Goal: Information Seeking & Learning: Learn about a topic

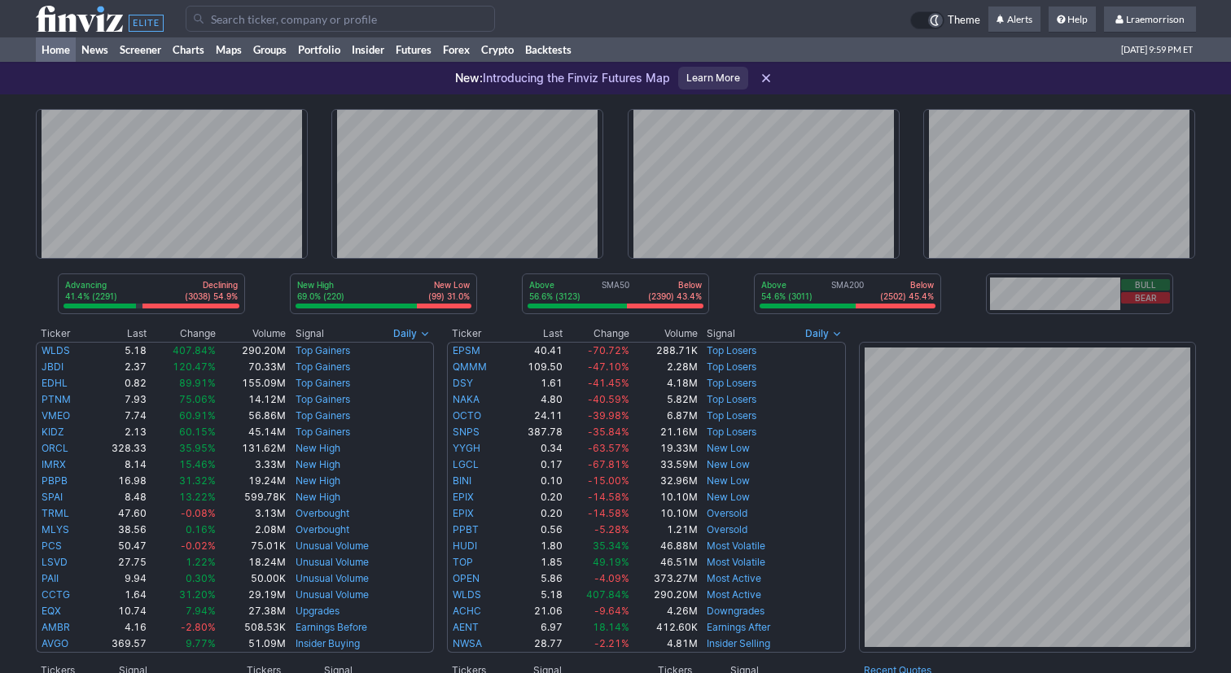
click at [251, 22] on input "Search" at bounding box center [340, 19] width 309 height 26
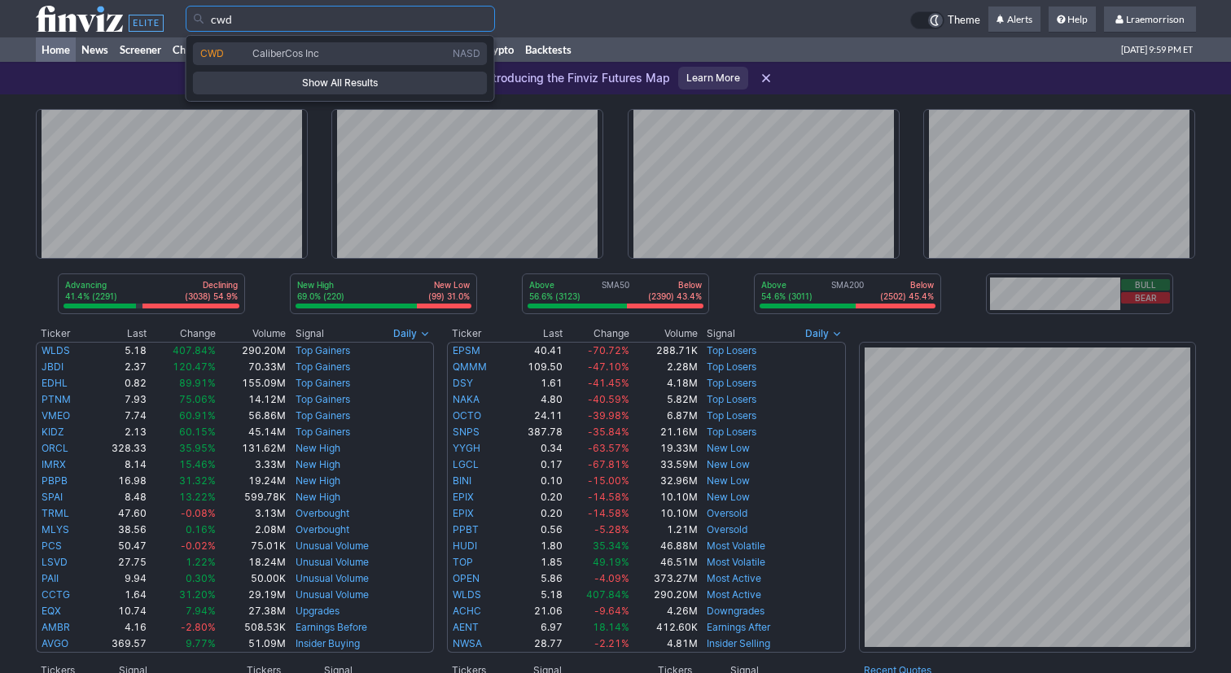
click at [264, 59] on span "CaliberCos Inc" at bounding box center [349, 54] width 200 height 14
type input "CWD"
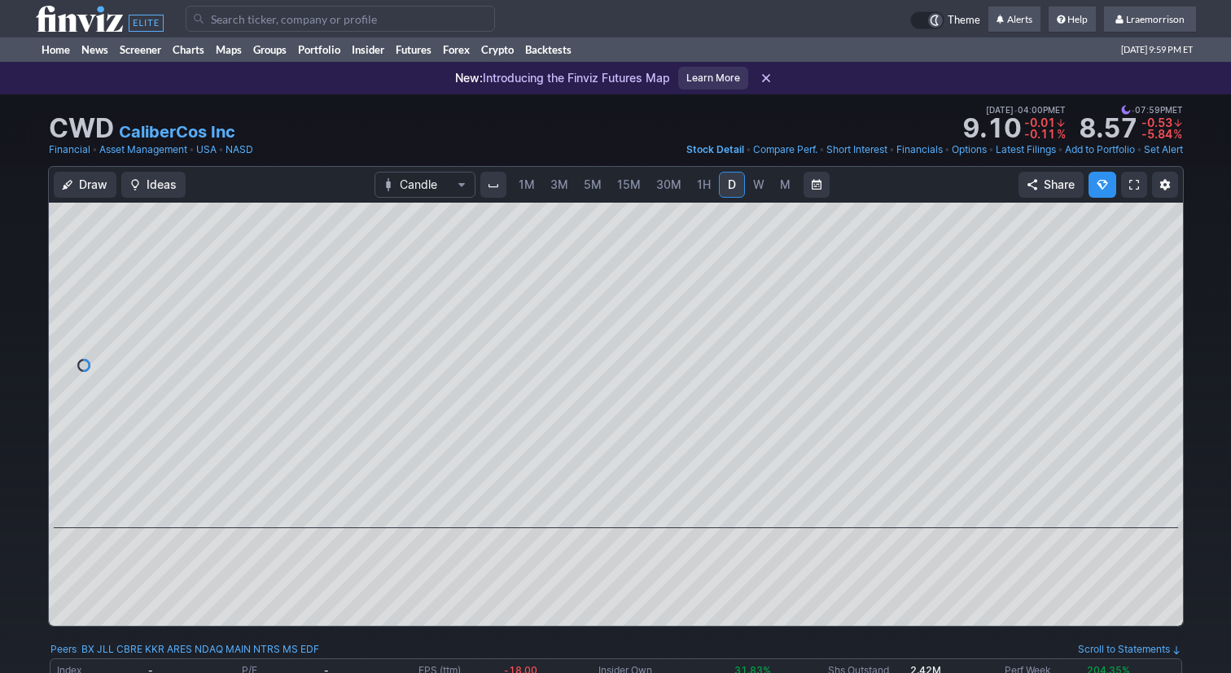
click at [525, 188] on span "1M" at bounding box center [527, 185] width 16 height 14
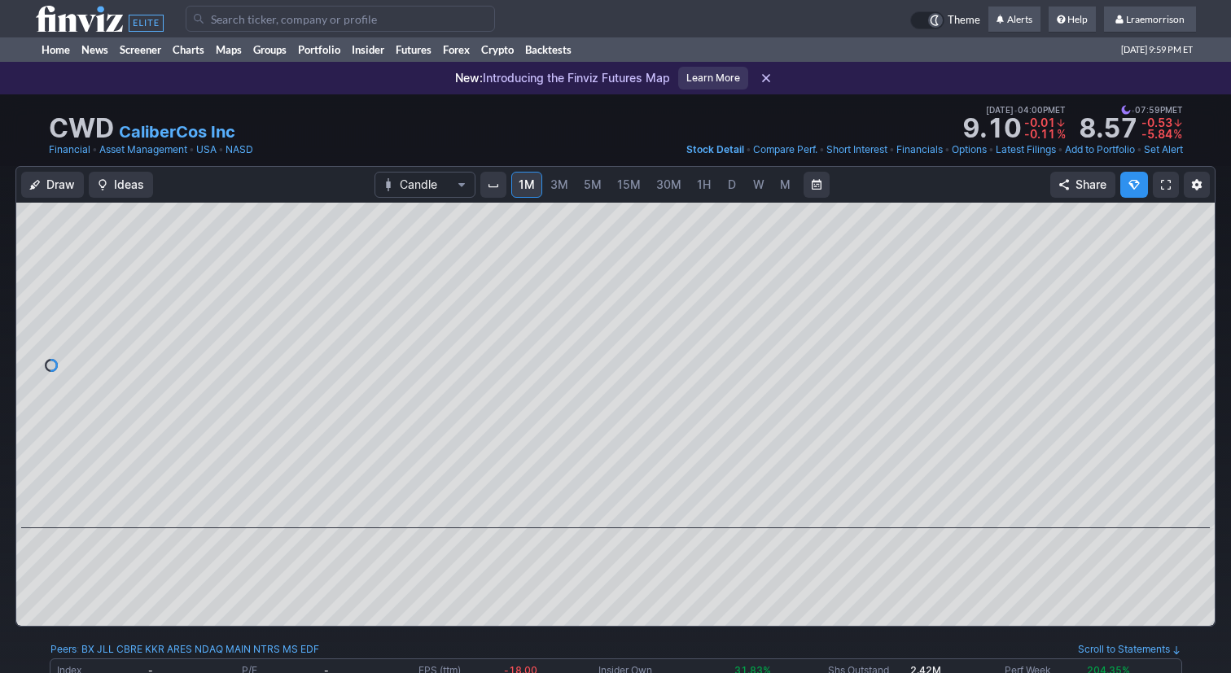
click at [307, 23] on input "Search" at bounding box center [340, 19] width 309 height 26
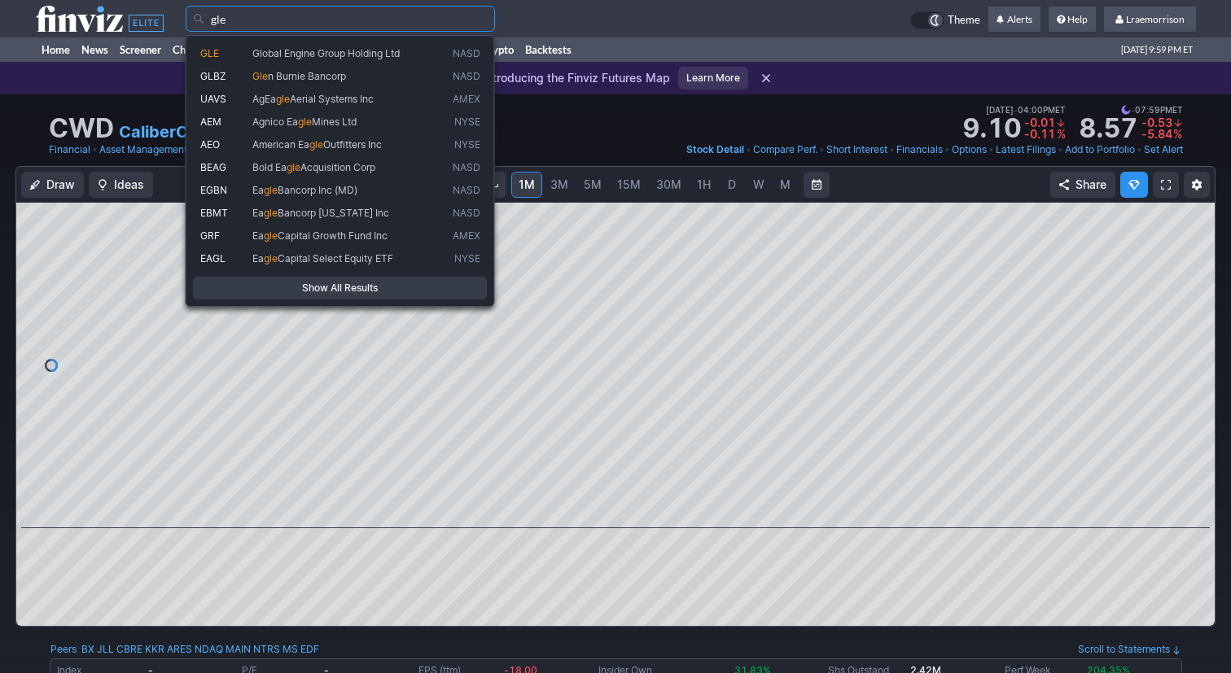
type input "gle"
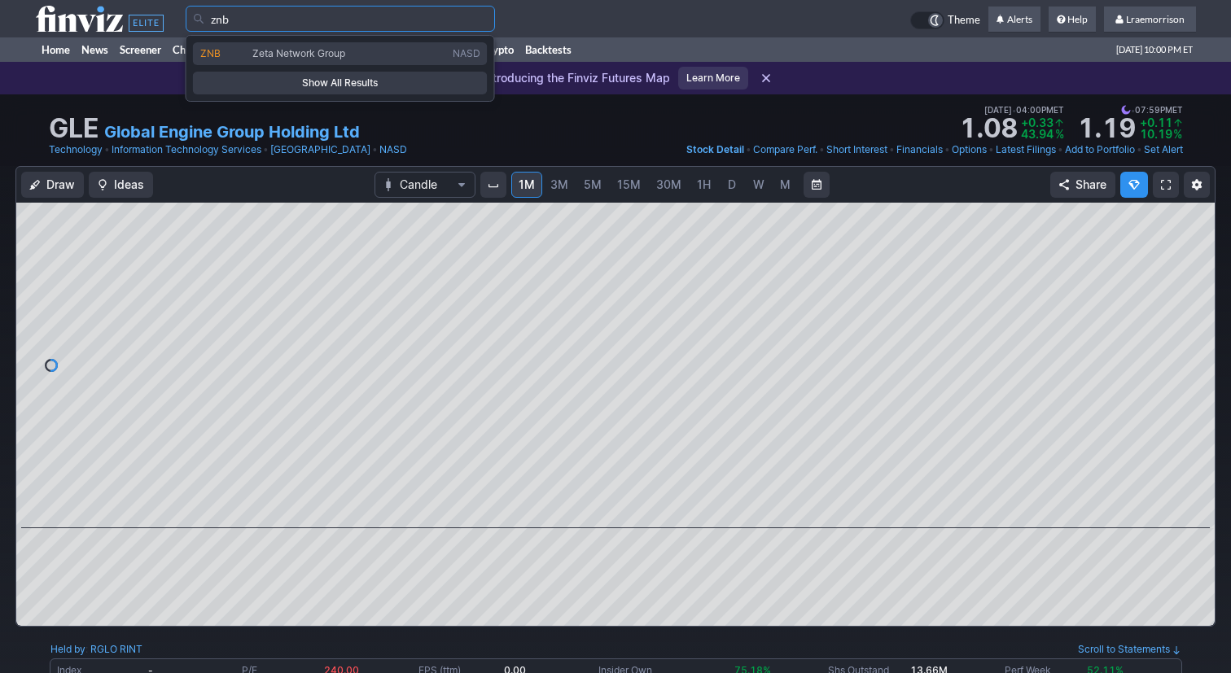
click at [275, 58] on span "Zeta Network Group" at bounding box center [298, 53] width 93 height 12
type input "ZNB"
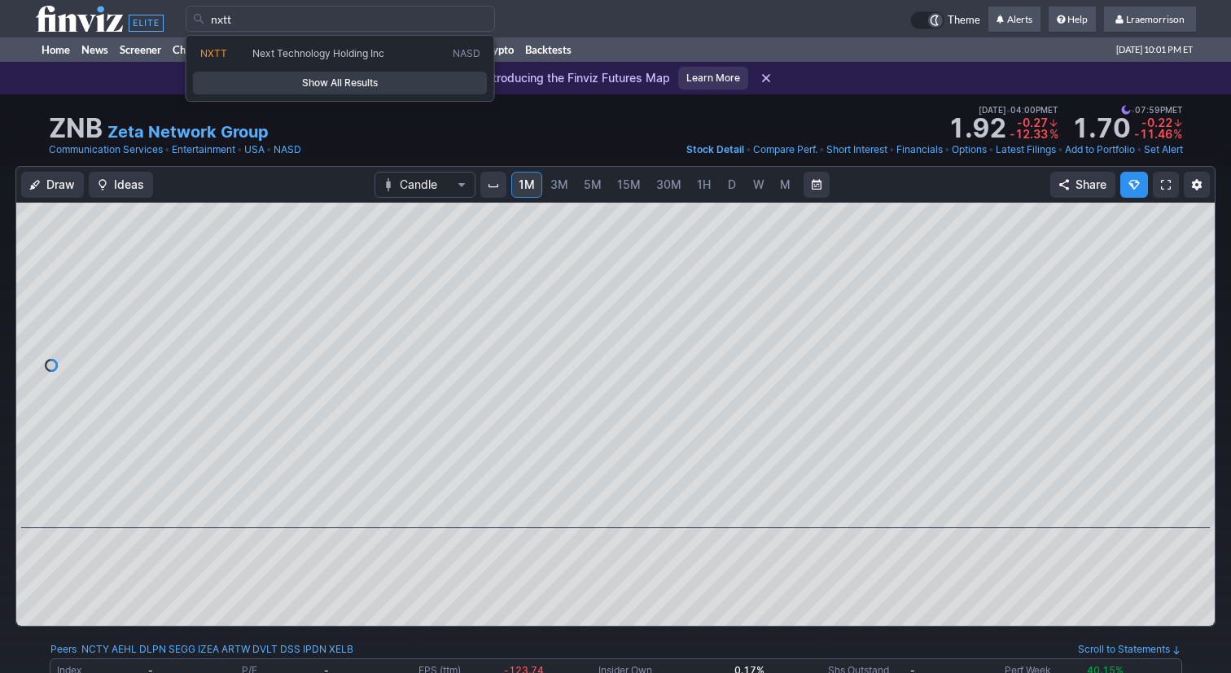
type input "nxtt"
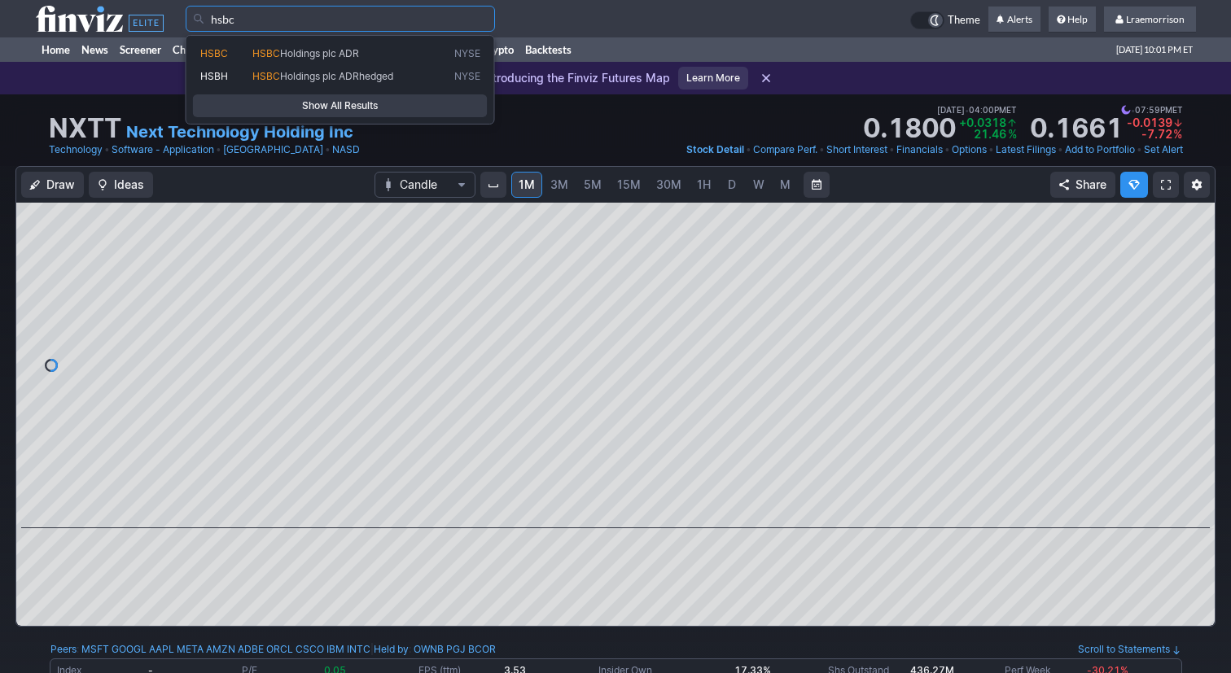
click at [298, 50] on span "Holdings plc ADR" at bounding box center [319, 53] width 79 height 12
type input "HSBC"
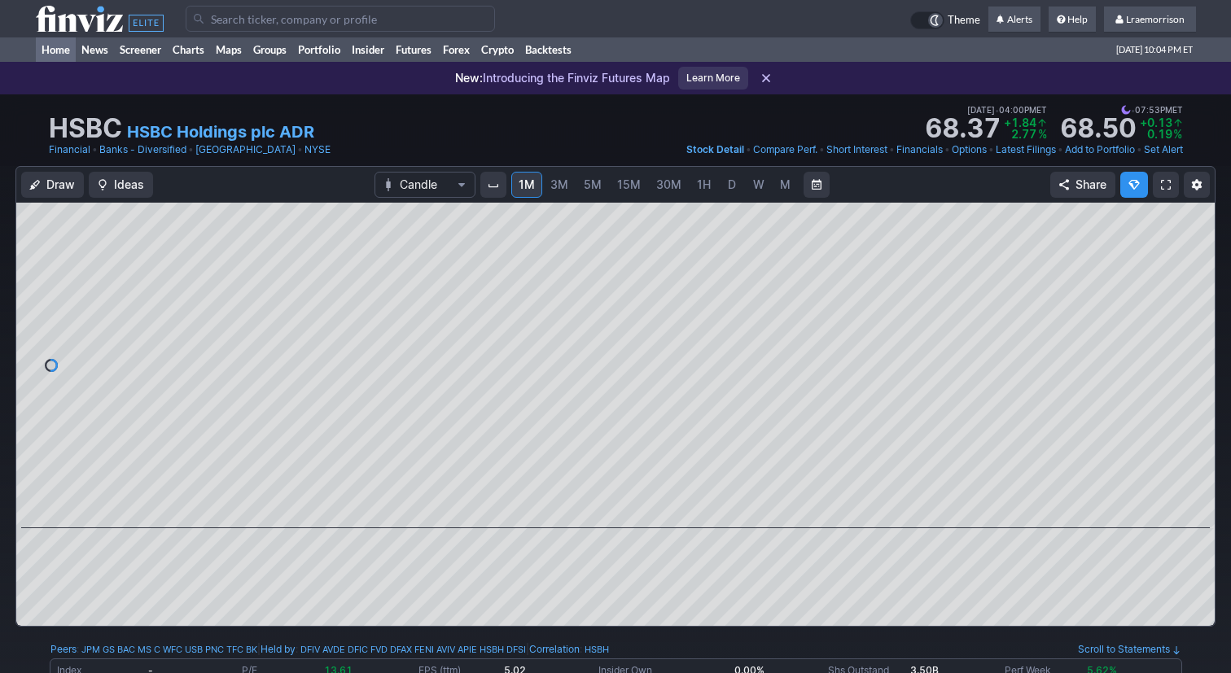
click at [53, 47] on link "Home" at bounding box center [56, 49] width 40 height 24
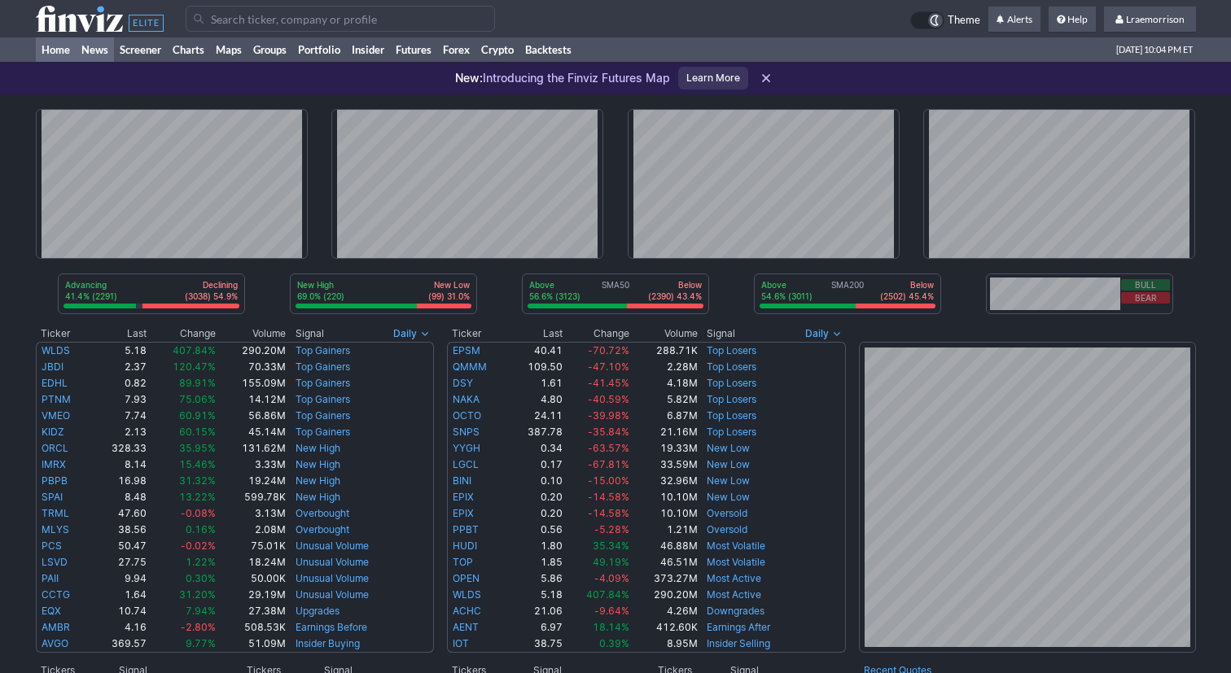
click at [95, 52] on link "News" at bounding box center [95, 49] width 38 height 24
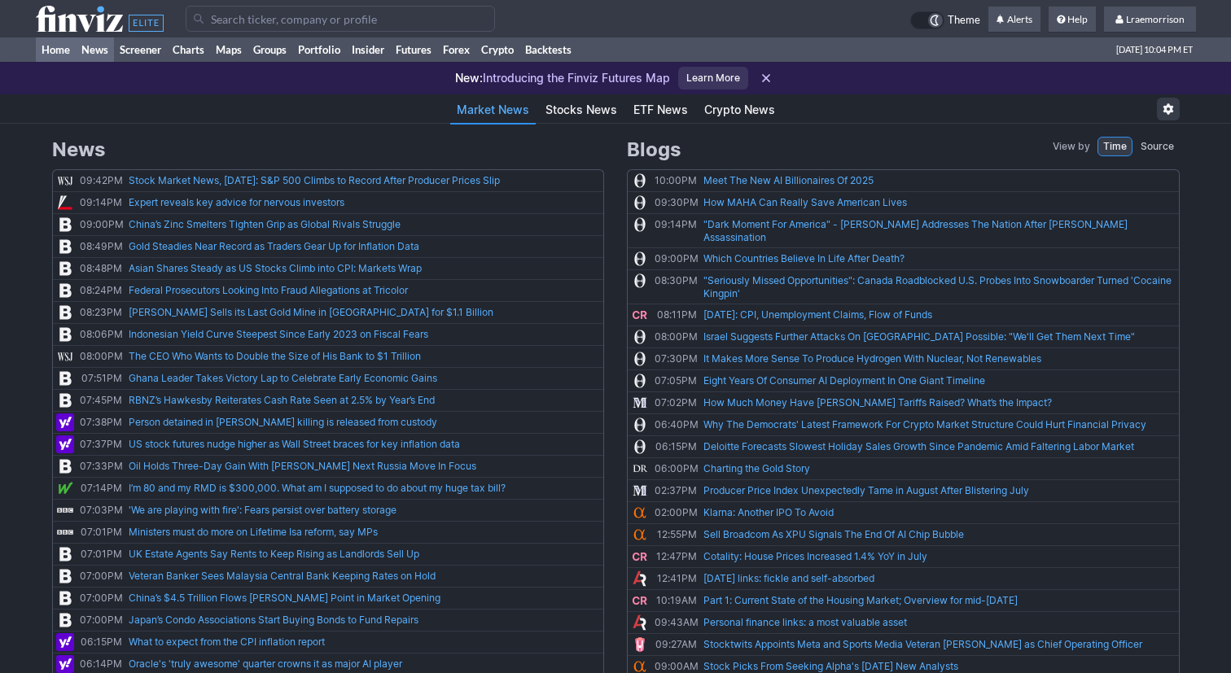
click at [59, 52] on link "Home" at bounding box center [56, 49] width 40 height 24
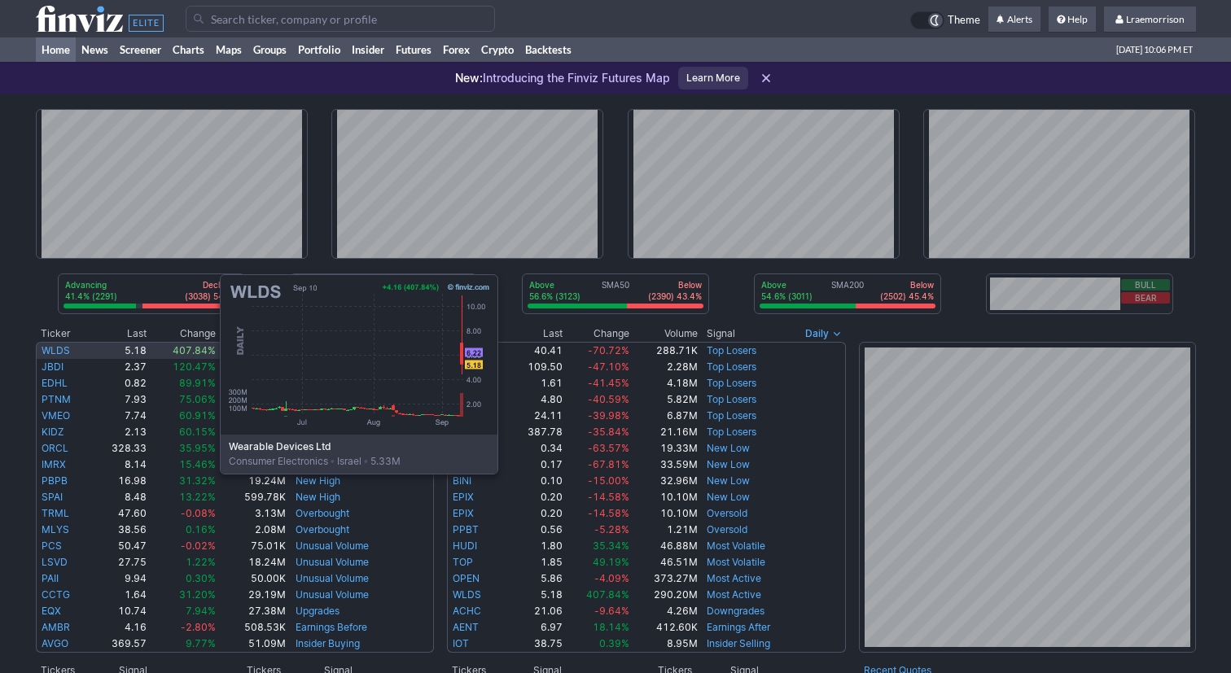
scroll to position [2, 0]
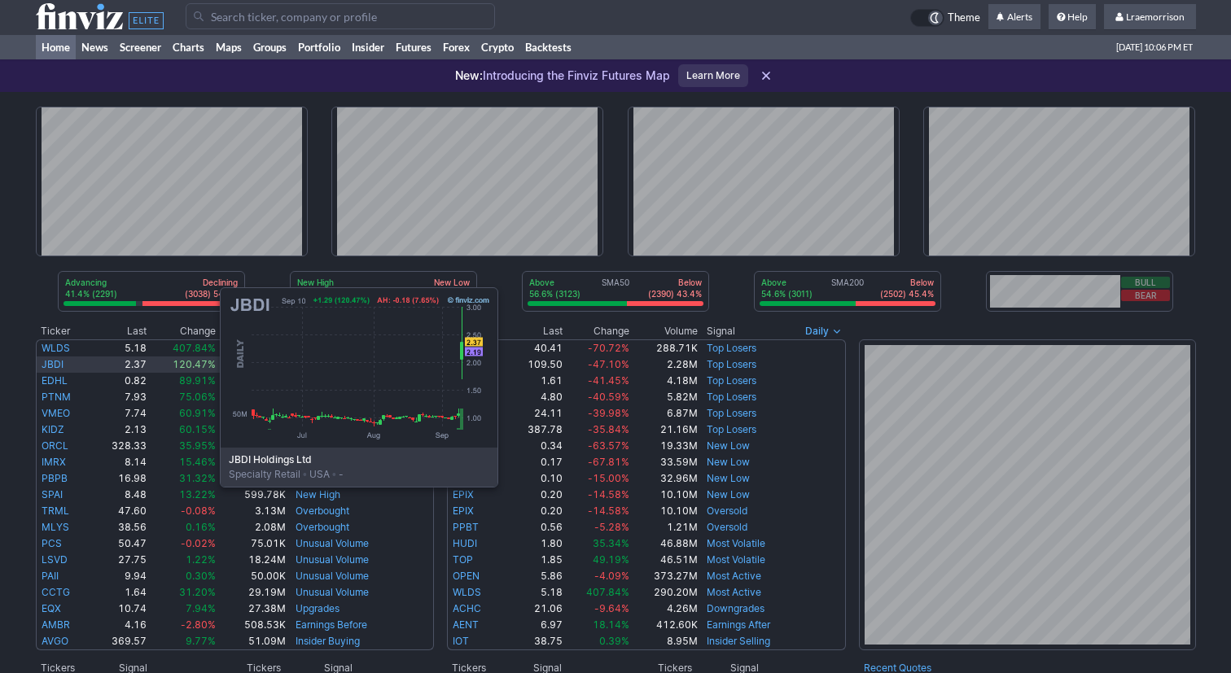
click at [57, 365] on link "JBDI" at bounding box center [53, 364] width 22 height 12
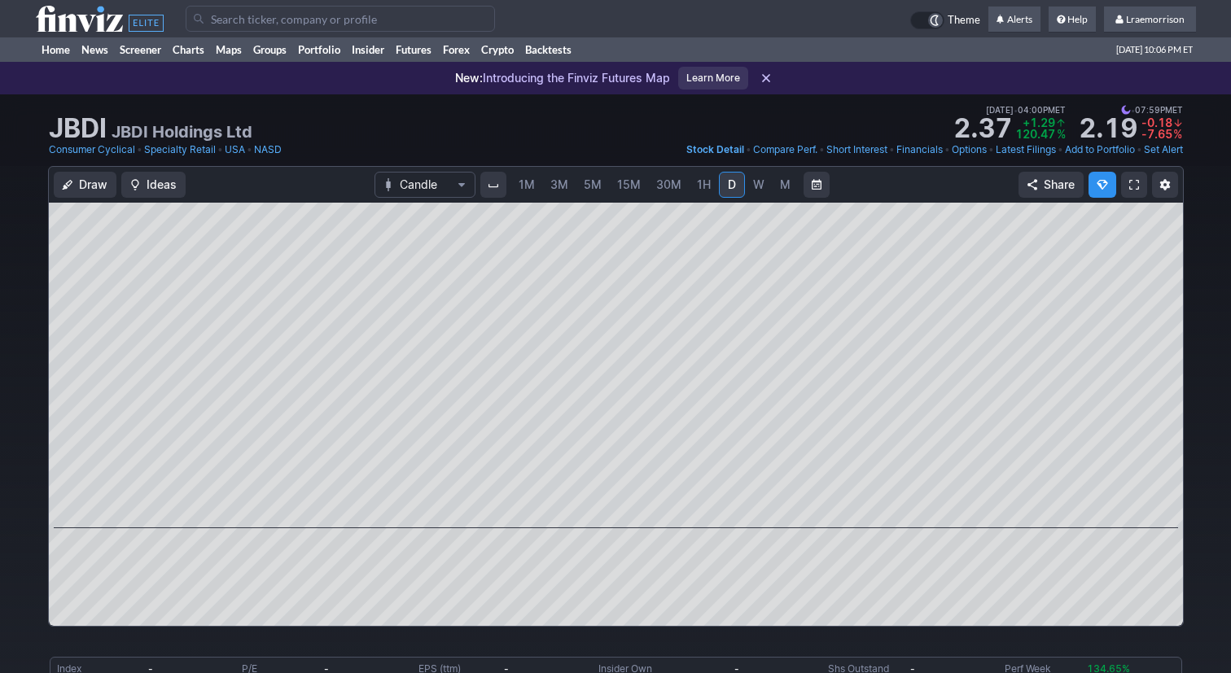
click at [532, 185] on span "1M" at bounding box center [527, 185] width 16 height 14
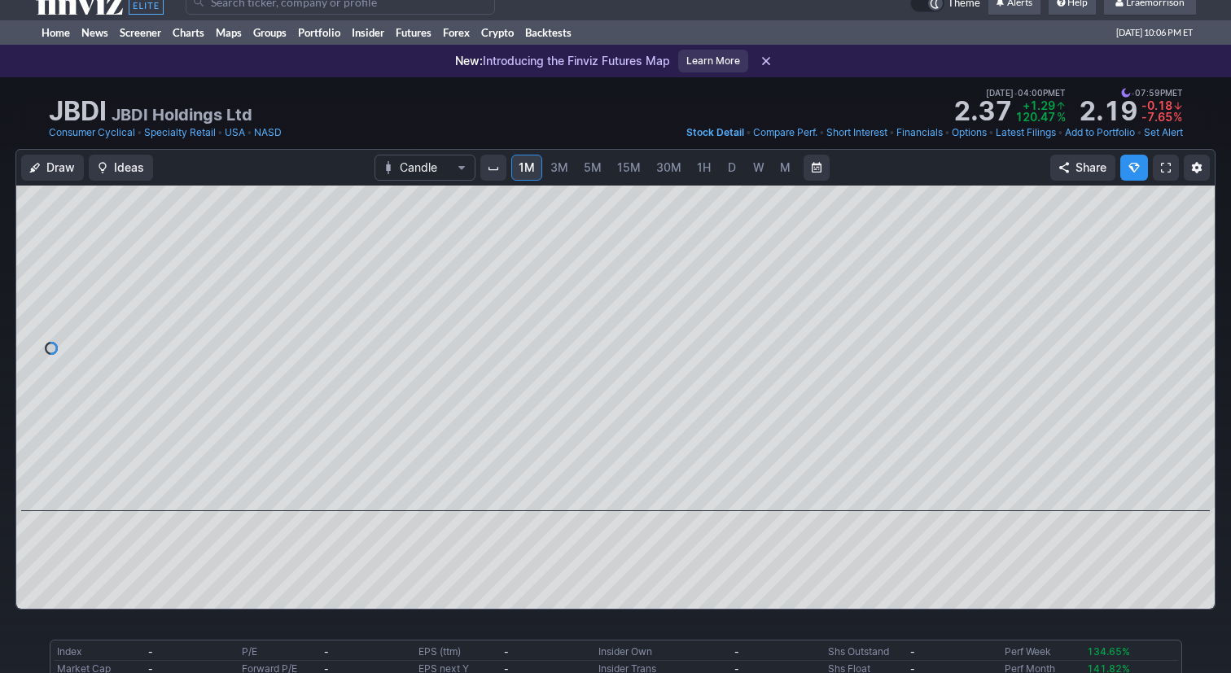
scroll to position [4, 0]
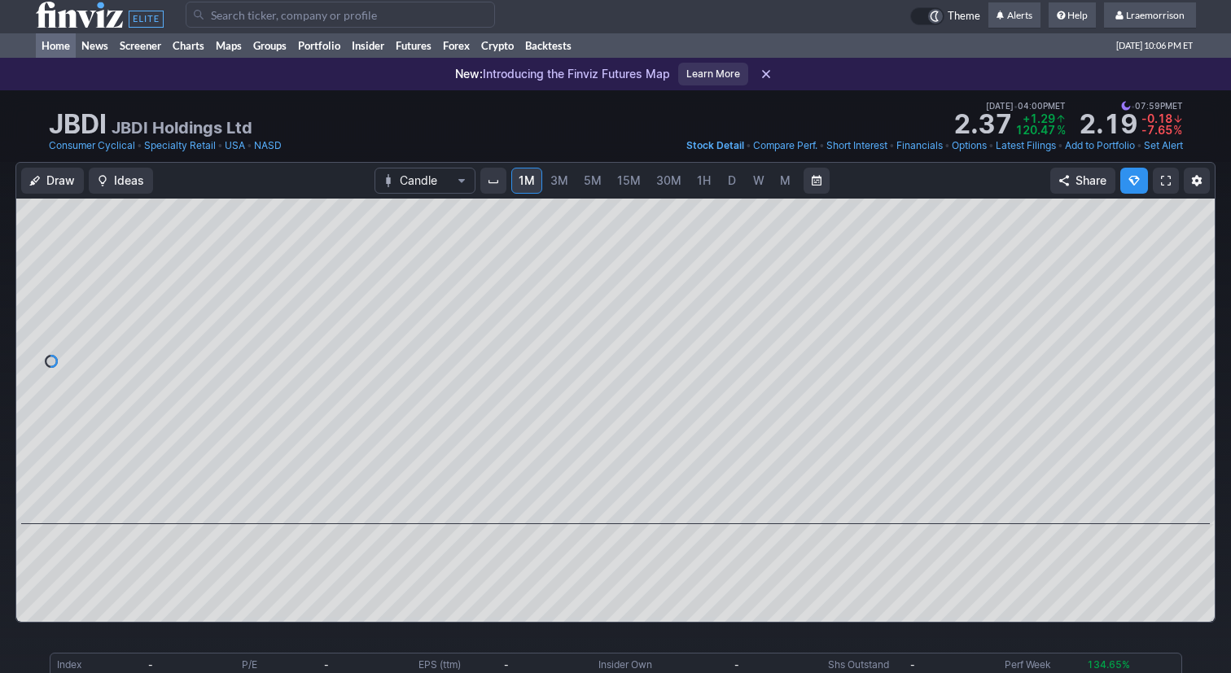
click at [64, 44] on link "Home" at bounding box center [56, 45] width 40 height 24
